Goal: Find specific page/section: Find specific page/section

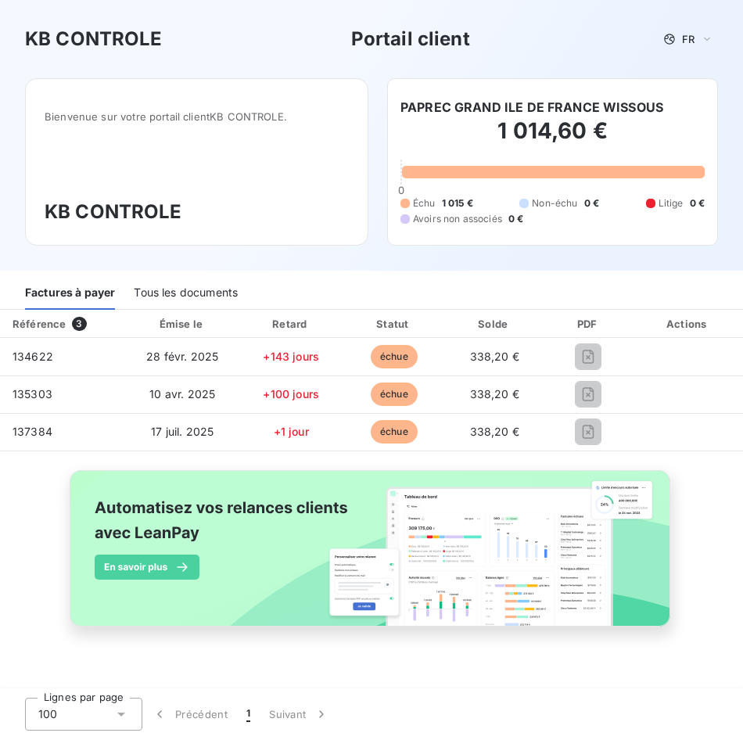
click at [163, 286] on div "Tous les documents" at bounding box center [186, 293] width 104 height 33
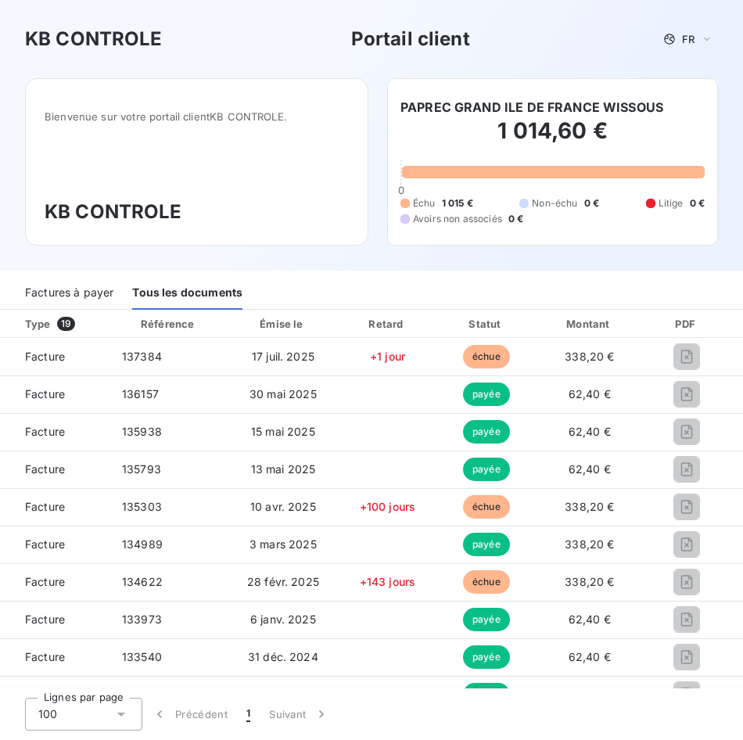
click at [81, 287] on div "Factures à payer" at bounding box center [69, 293] width 88 height 33
